Goal: Purchase product/service

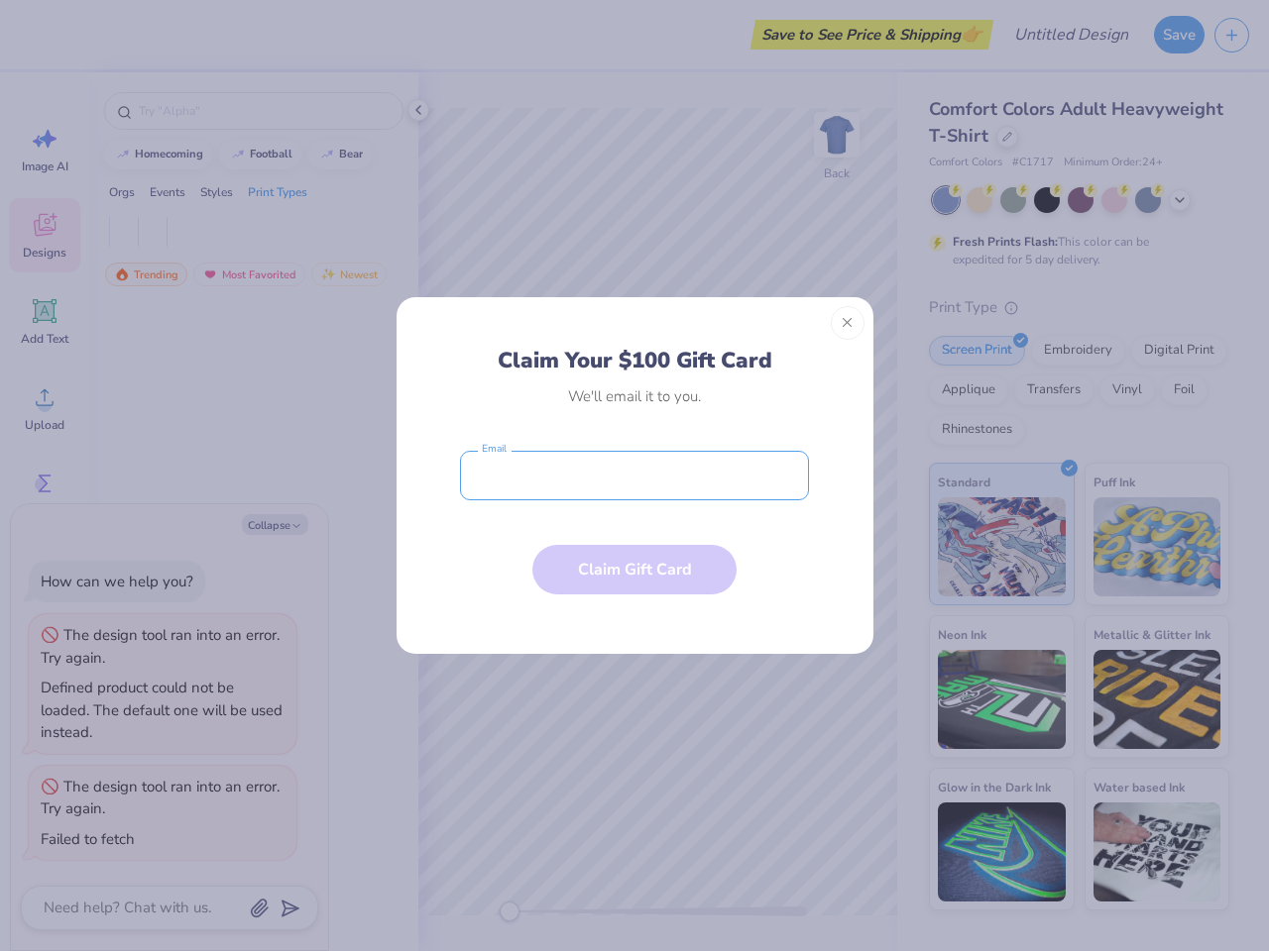
type textarea "x"
click at [634, 476] on input "email" at bounding box center [634, 476] width 349 height 50
click at [847, 323] on button "Close" at bounding box center [848, 323] width 34 height 34
